Goal: Task Accomplishment & Management: Manage account settings

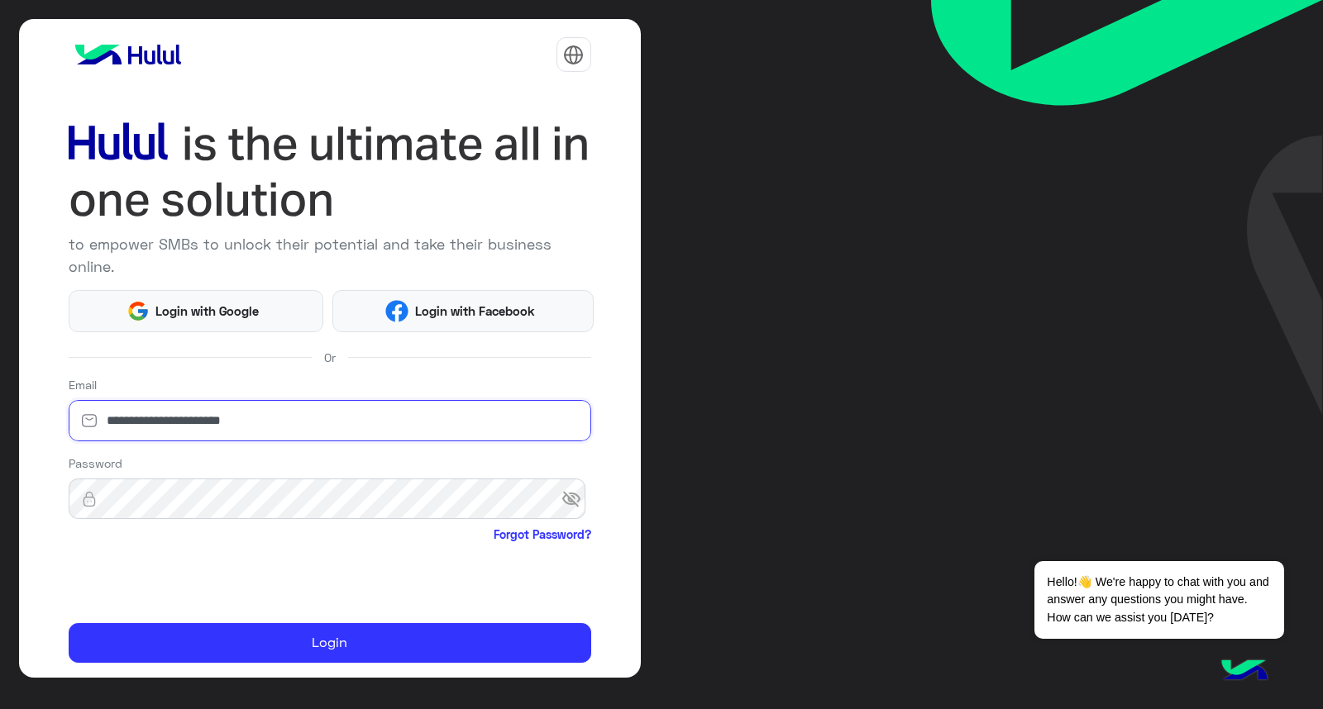
click at [372, 406] on input "**********" at bounding box center [330, 420] width 523 height 41
paste input "*"
type input "**********"
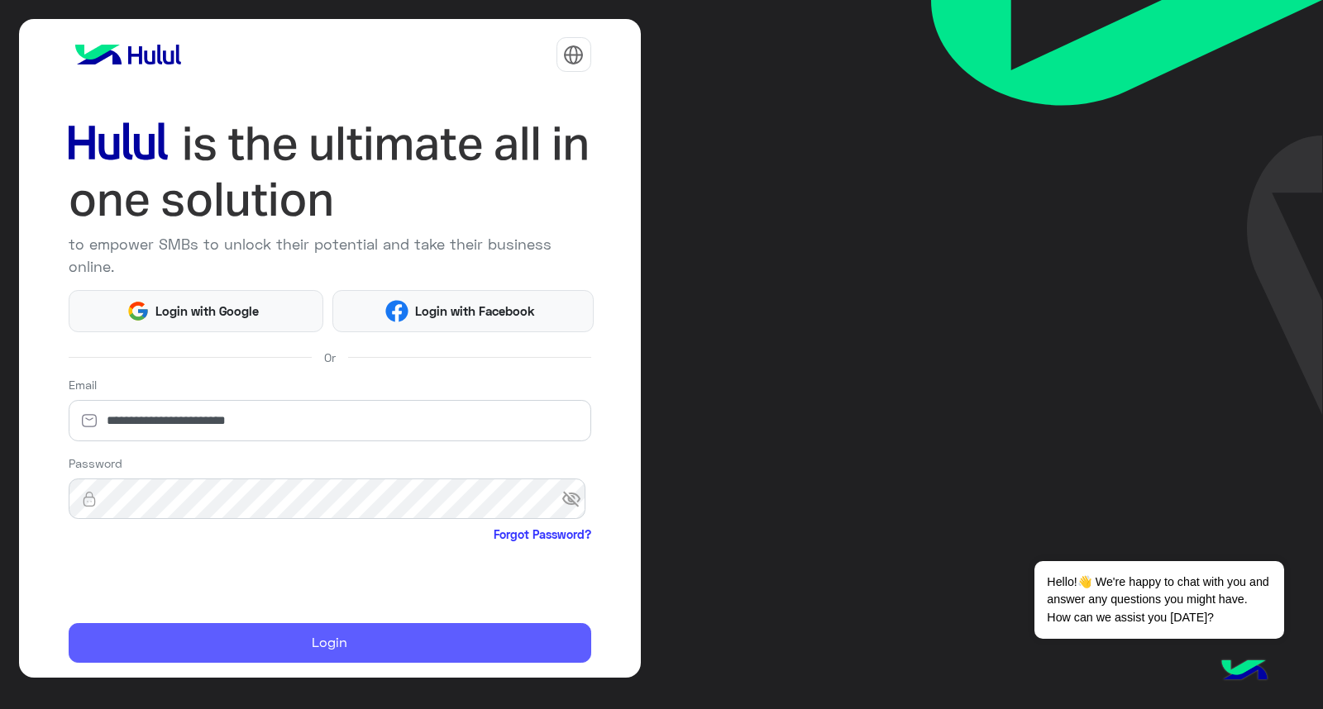
click at [415, 638] on button "Login" at bounding box center [330, 643] width 523 height 40
click at [400, 657] on button "Login" at bounding box center [330, 643] width 523 height 40
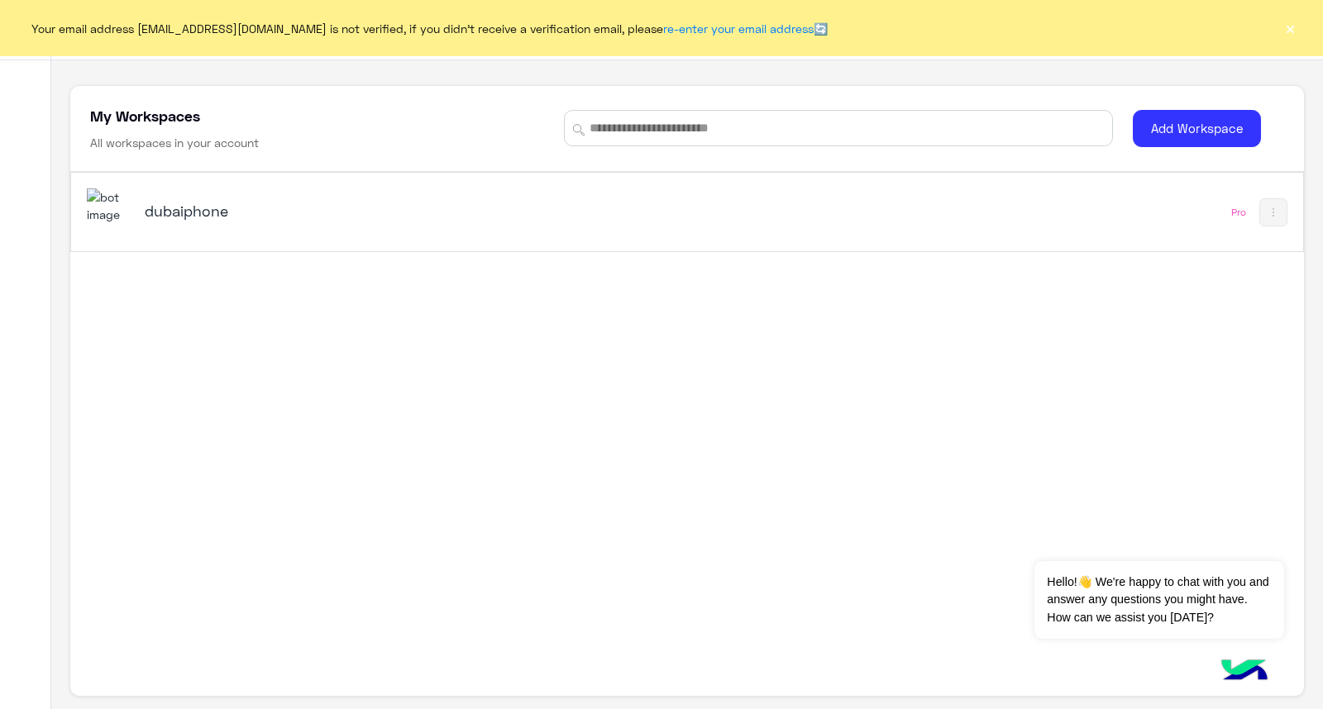
click at [1035, 208] on div "dubaiphone Pro" at bounding box center [686, 212] width 1231 height 79
click at [1300, 12] on div "Your email address [EMAIL_ADDRESS][DOMAIN_NAME] is not verified, if you didn't …" at bounding box center [661, 28] width 1323 height 56
click at [1293, 31] on button "×" at bounding box center [1290, 28] width 17 height 17
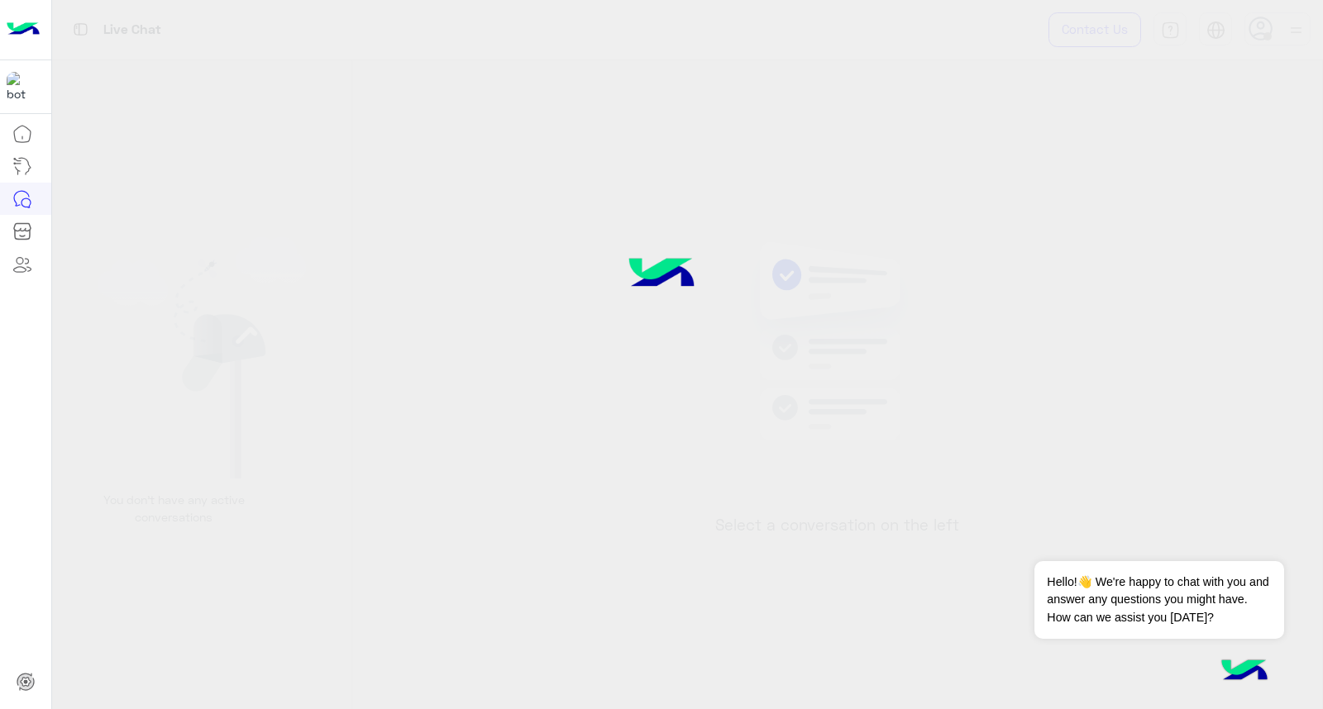
click at [1279, 30] on div at bounding box center [661, 354] width 1323 height 710
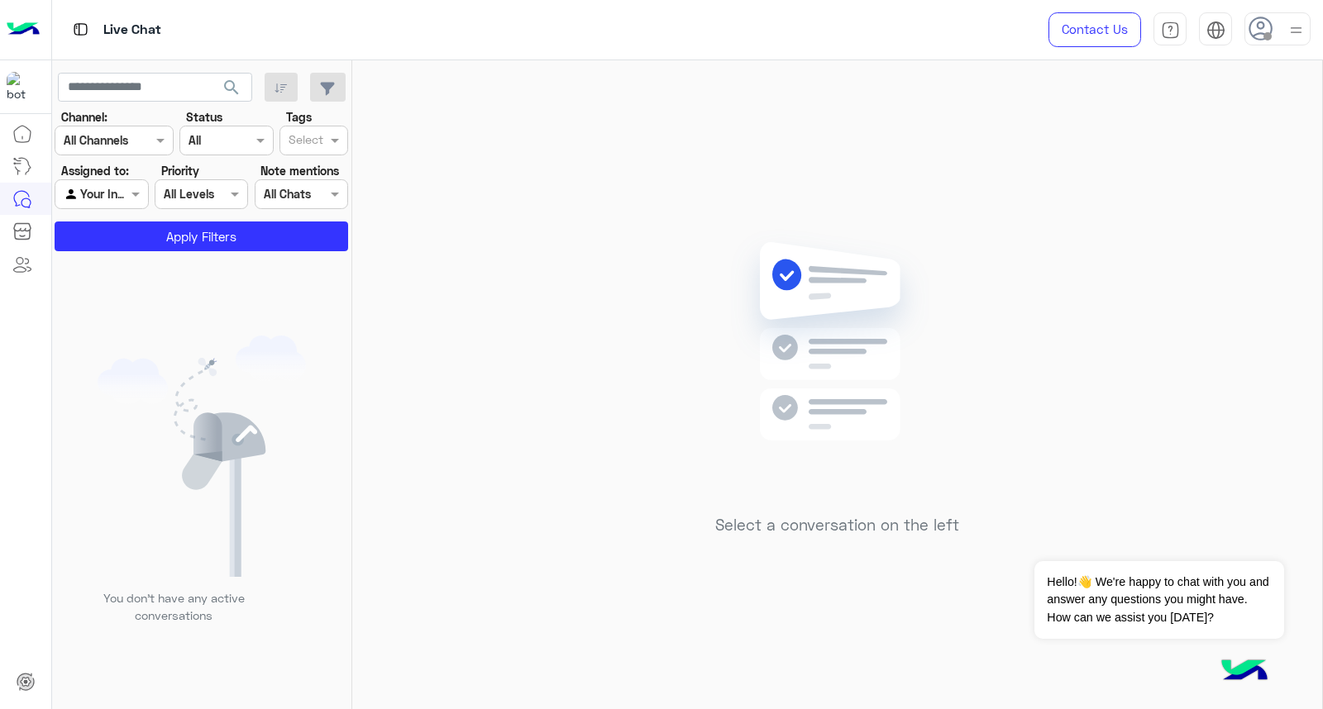
click at [1272, 20] on icon at bounding box center [1261, 29] width 25 height 25
click at [1253, 125] on label "Online" at bounding box center [1207, 127] width 180 height 30
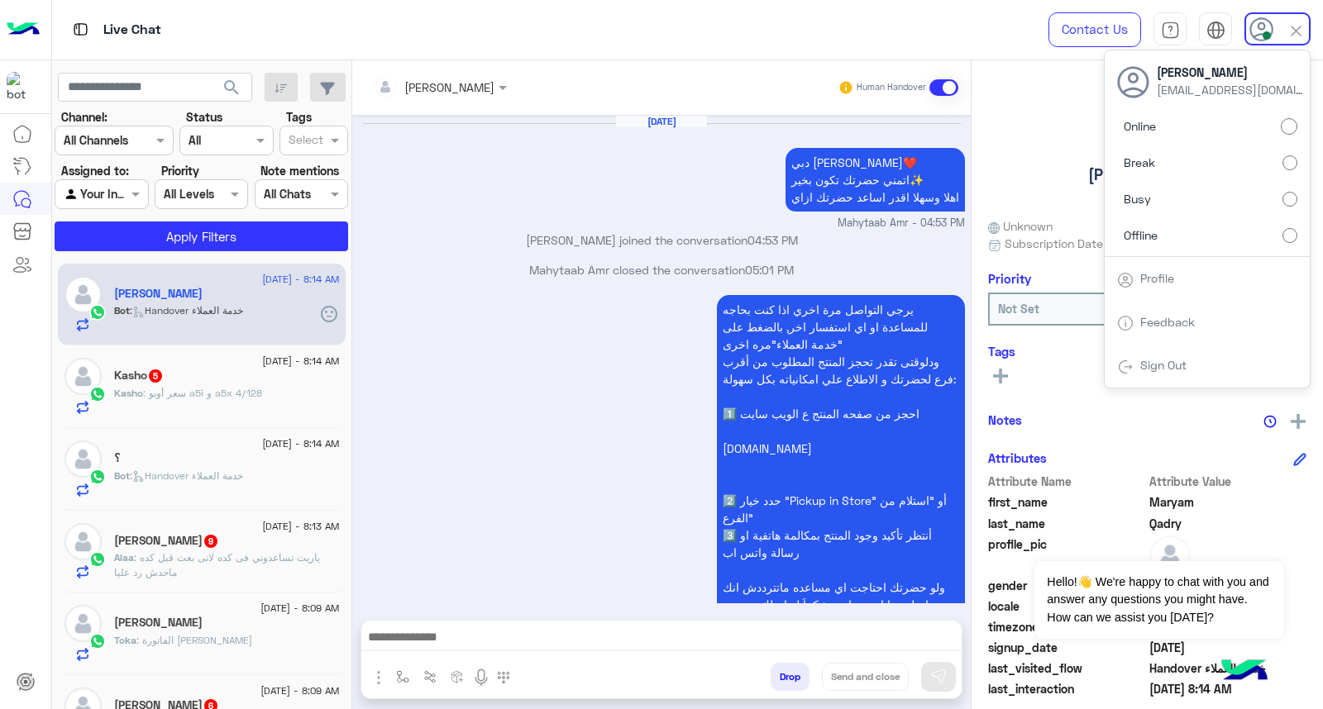
scroll to position [5148, 0]
